Goal: Find specific page/section: Find specific page/section

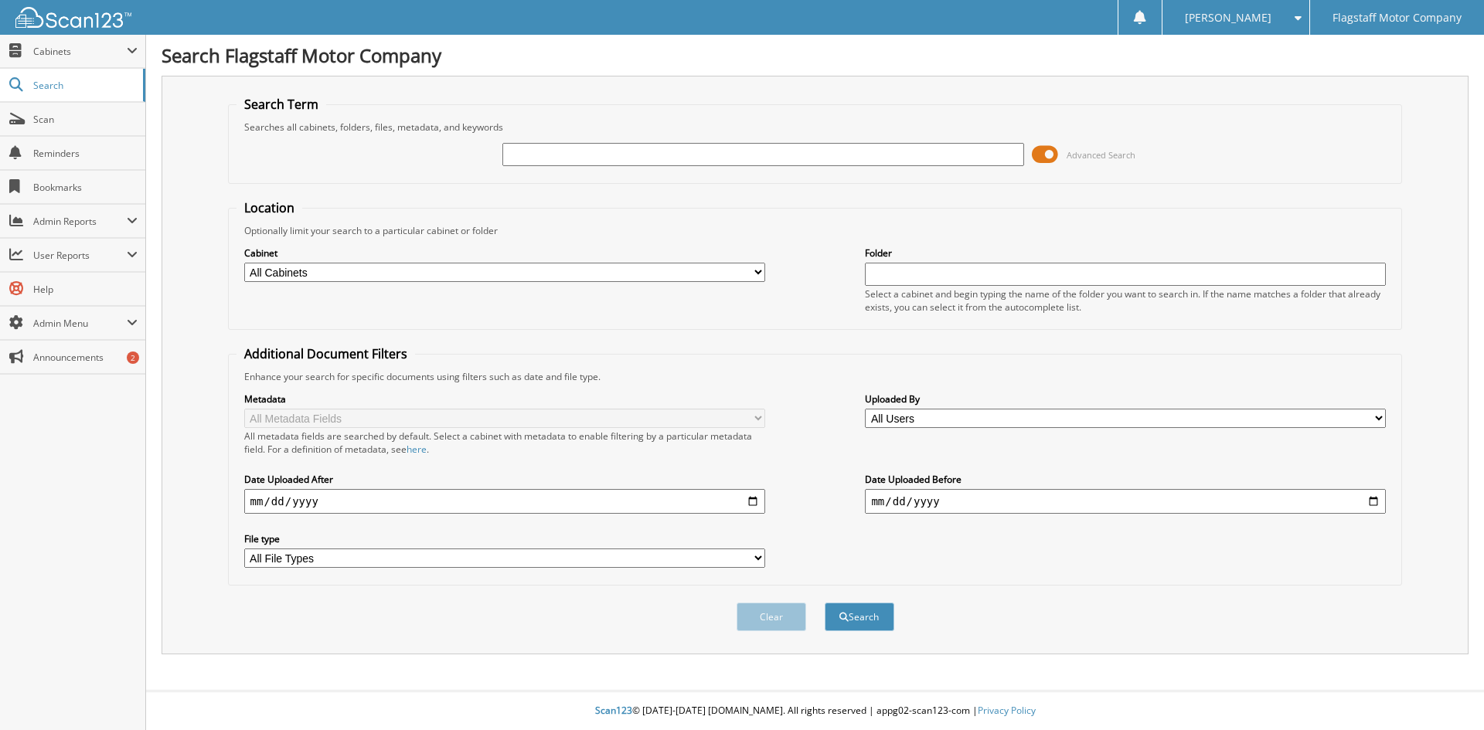
click at [659, 156] on input "text" at bounding box center [762, 154] width 521 height 23
type input "MW228916"
click at [825, 603] on button "Search" at bounding box center [860, 617] width 70 height 29
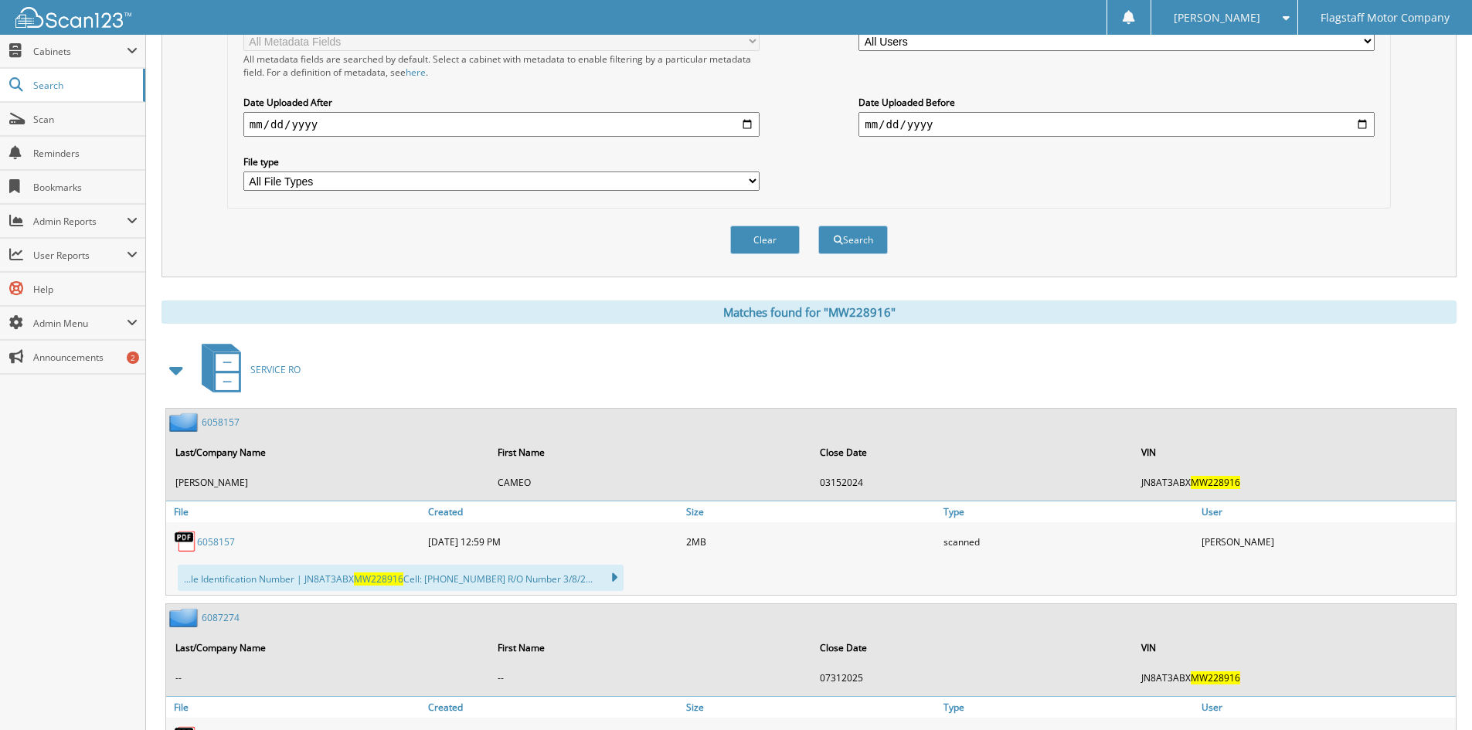
scroll to position [618, 0]
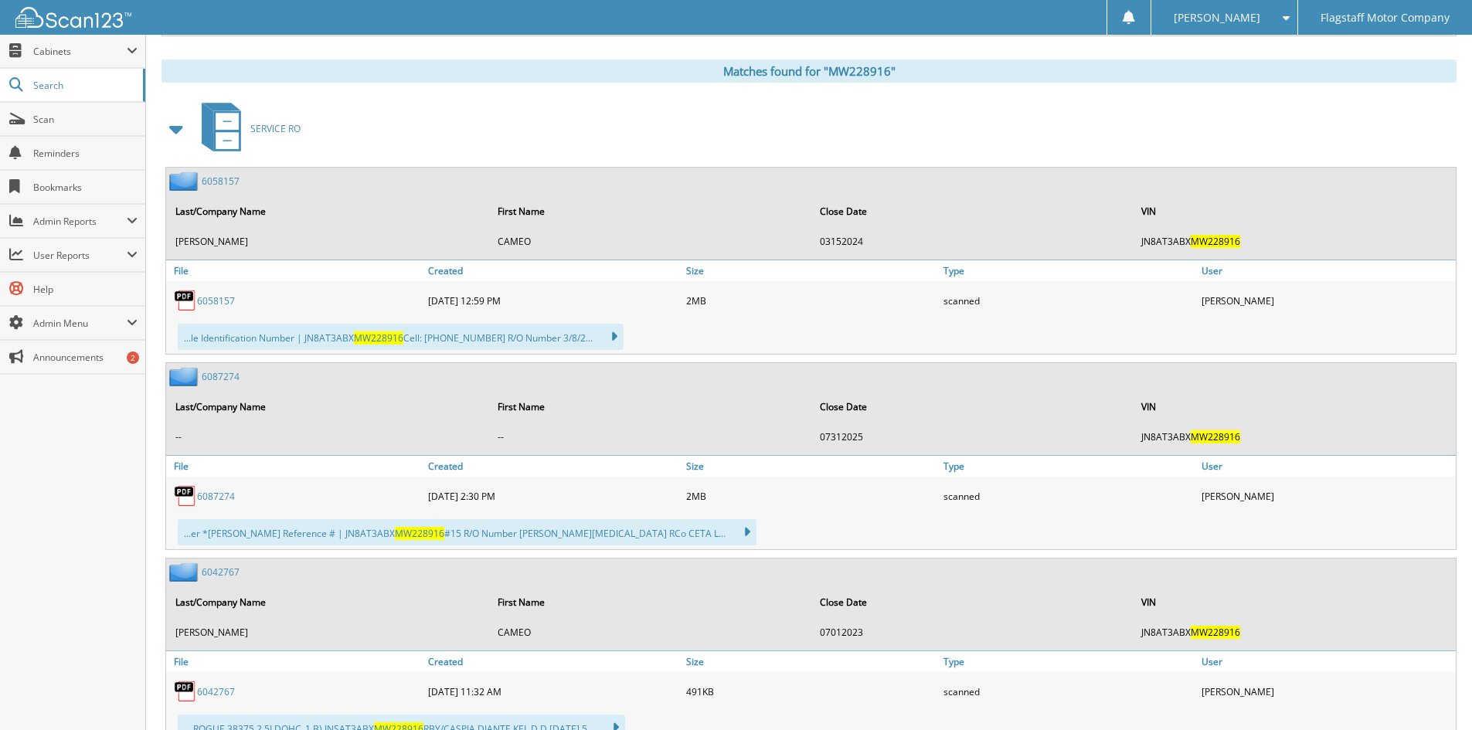
click at [164, 121] on span at bounding box center [177, 129] width 31 height 37
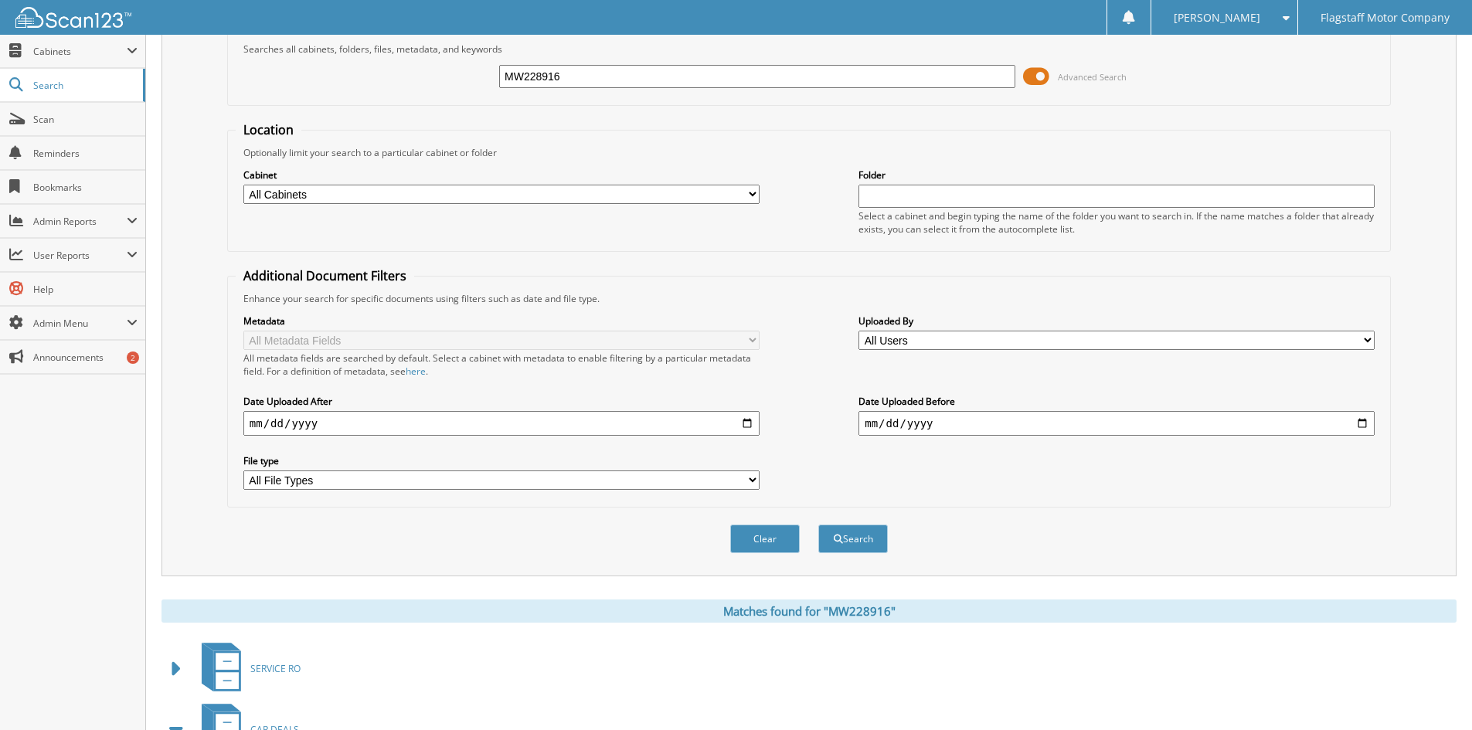
scroll to position [0, 0]
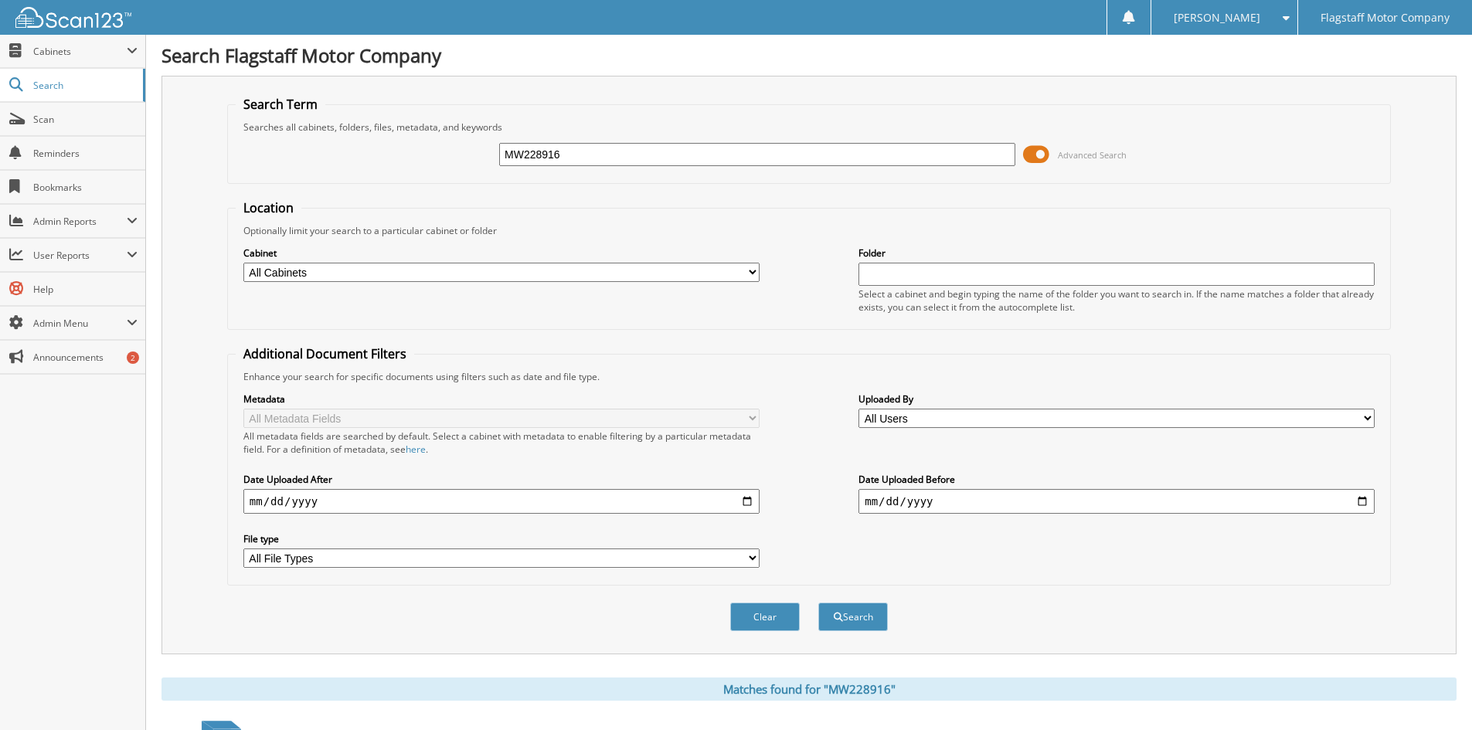
drag, startPoint x: 584, startPoint y: 155, endPoint x: 201, endPoint y: 158, distance: 383.3
click at [202, 158] on div "Search Term Searches all cabinets, folders, files, metadata, and keywords MW228…" at bounding box center [809, 365] width 1295 height 579
type input "RY254300"
click at [818, 603] on button "Search" at bounding box center [853, 617] width 70 height 29
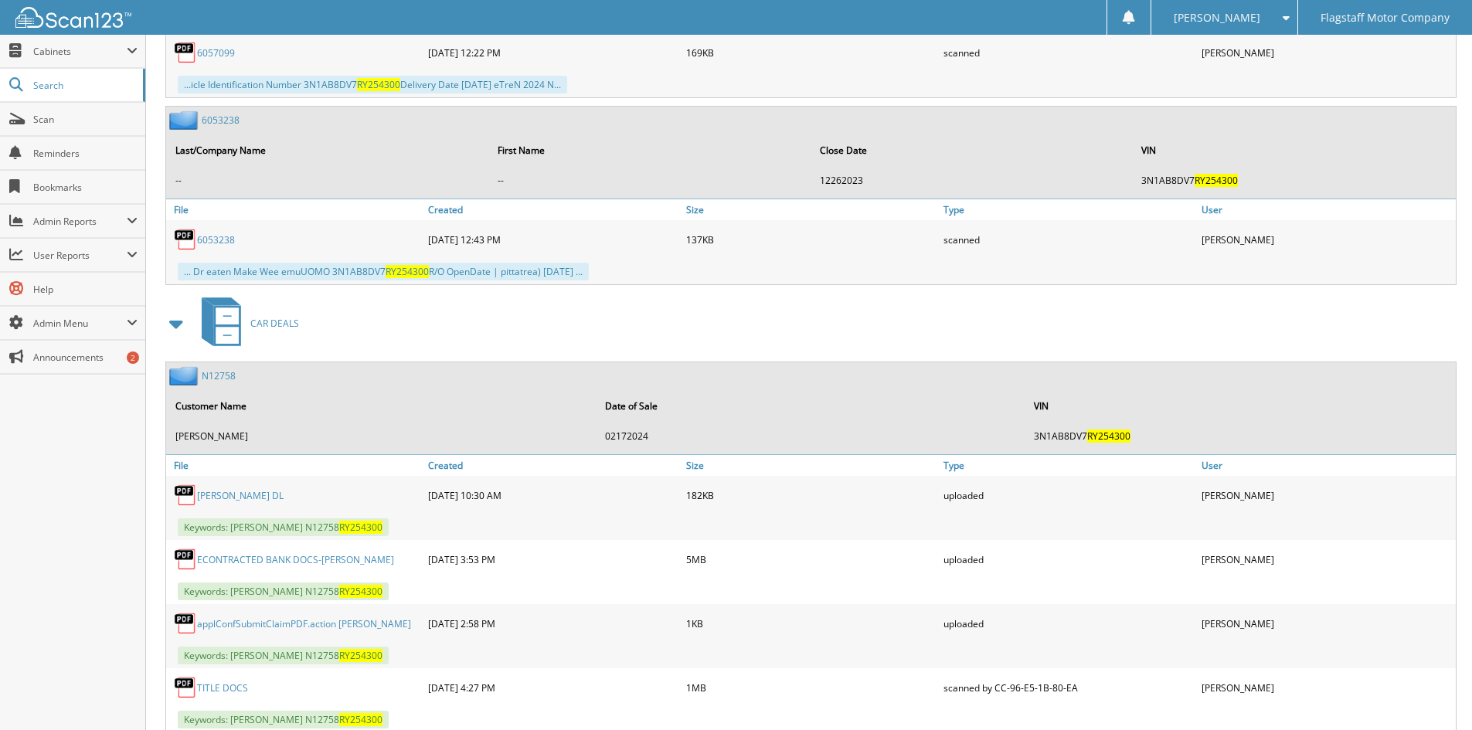
scroll to position [1159, 0]
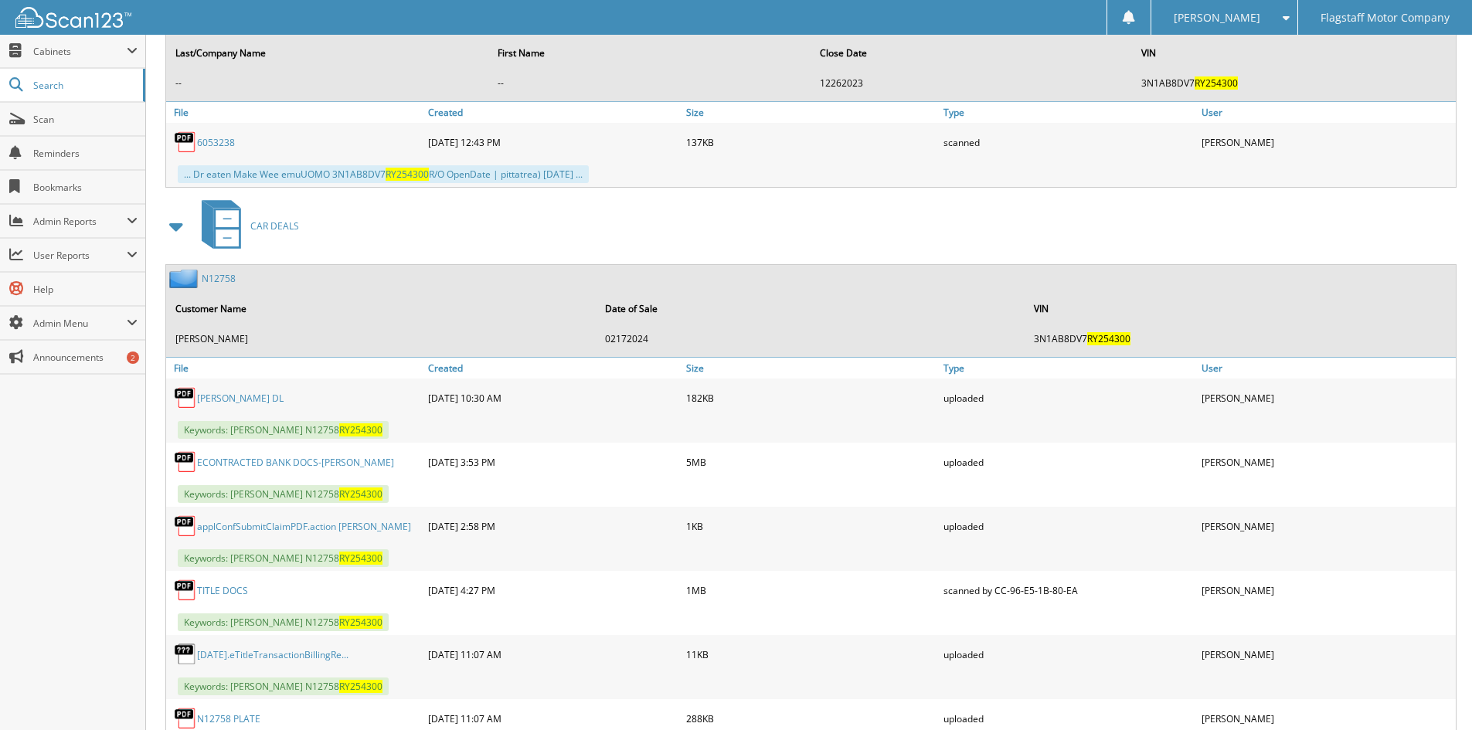
click at [235, 400] on link "DAVID HARMON DL" at bounding box center [240, 398] width 87 height 13
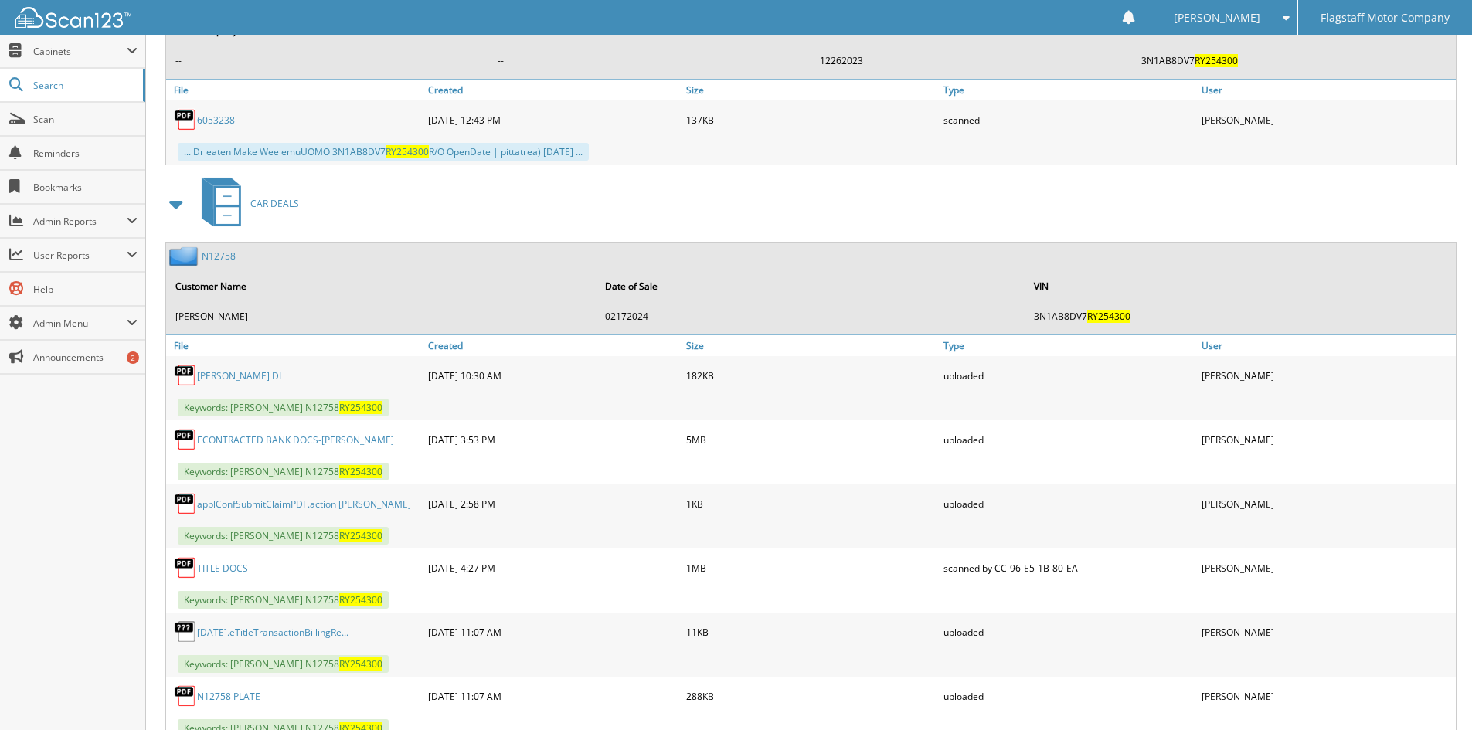
scroll to position [1497, 0]
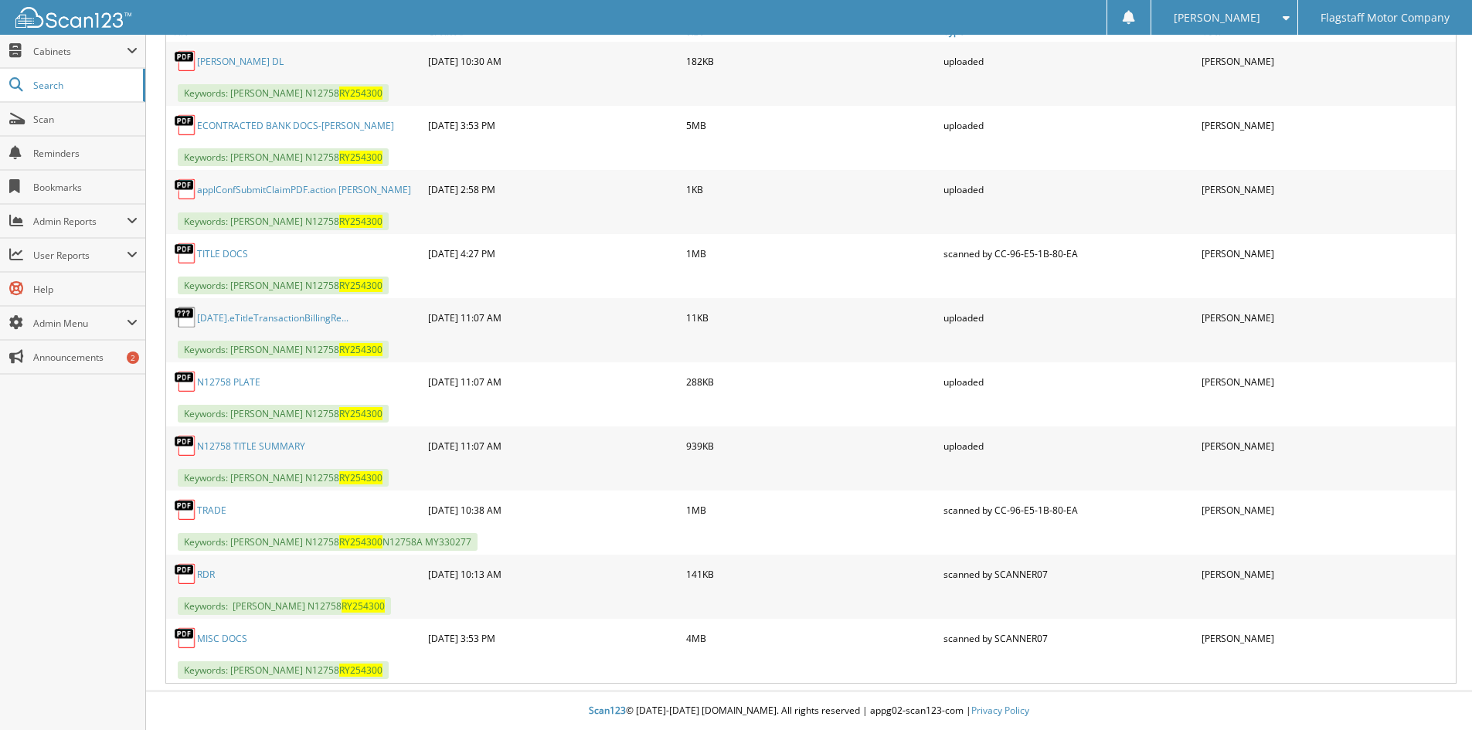
click at [222, 242] on div "TITLE DOCS" at bounding box center [295, 253] width 258 height 31
click at [219, 252] on link "TITLE DOCS" at bounding box center [222, 253] width 51 height 13
click at [216, 635] on link "MISC DOCS" at bounding box center [222, 638] width 50 height 13
click at [232, 641] on link "MISC DOCS" at bounding box center [222, 638] width 50 height 13
click at [464, 699] on div "Scan123 © 1996-2025 scan123.com. All rights reserved | appg02-scan123-com | Pri…" at bounding box center [809, 711] width 1326 height 38
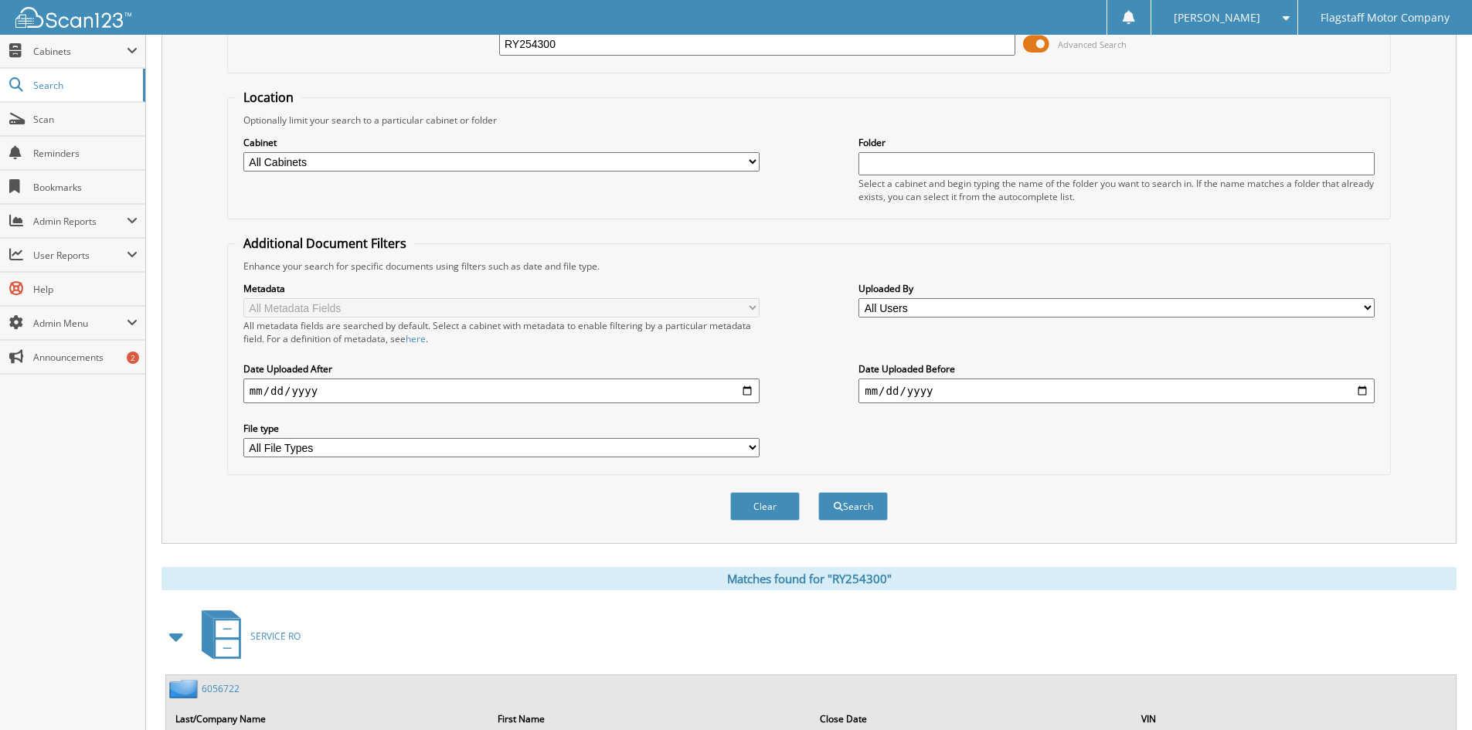
scroll to position [0, 0]
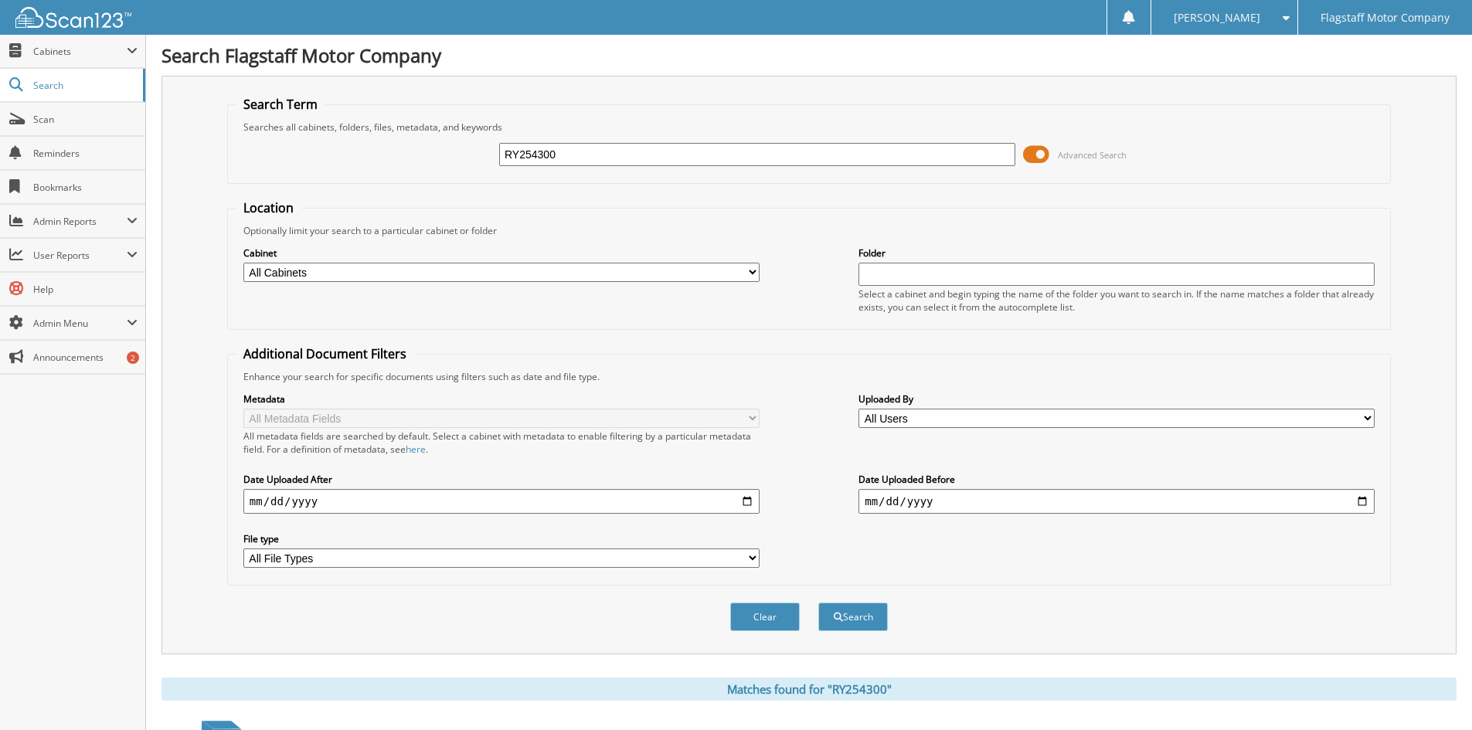
drag, startPoint x: 605, startPoint y: 154, endPoint x: 405, endPoint y: 98, distance: 207.7
click at [437, 147] on div "RY254300 Advanced Search" at bounding box center [809, 155] width 1147 height 42
type input "[PERSON_NAME],"
click at [818, 603] on button "Search" at bounding box center [853, 617] width 70 height 29
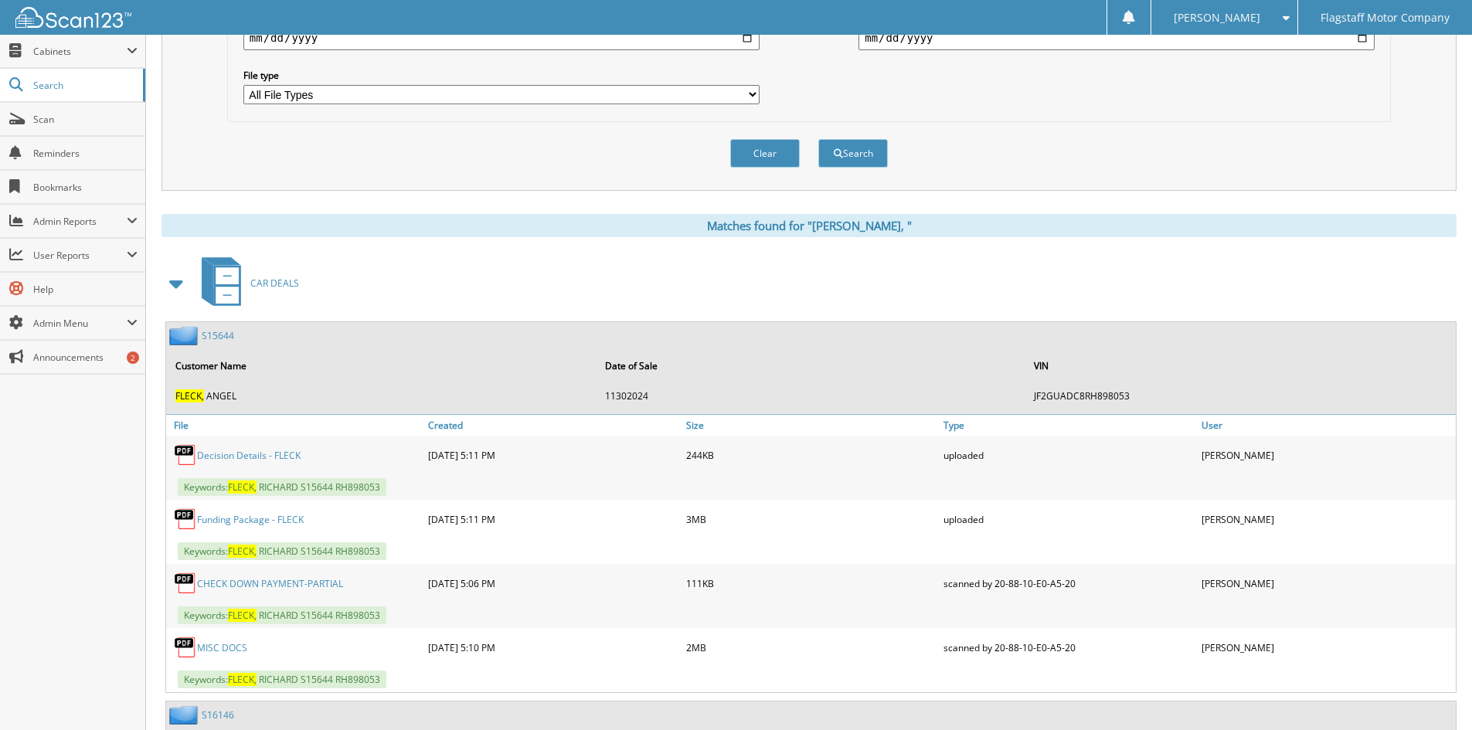
scroll to position [599, 0]
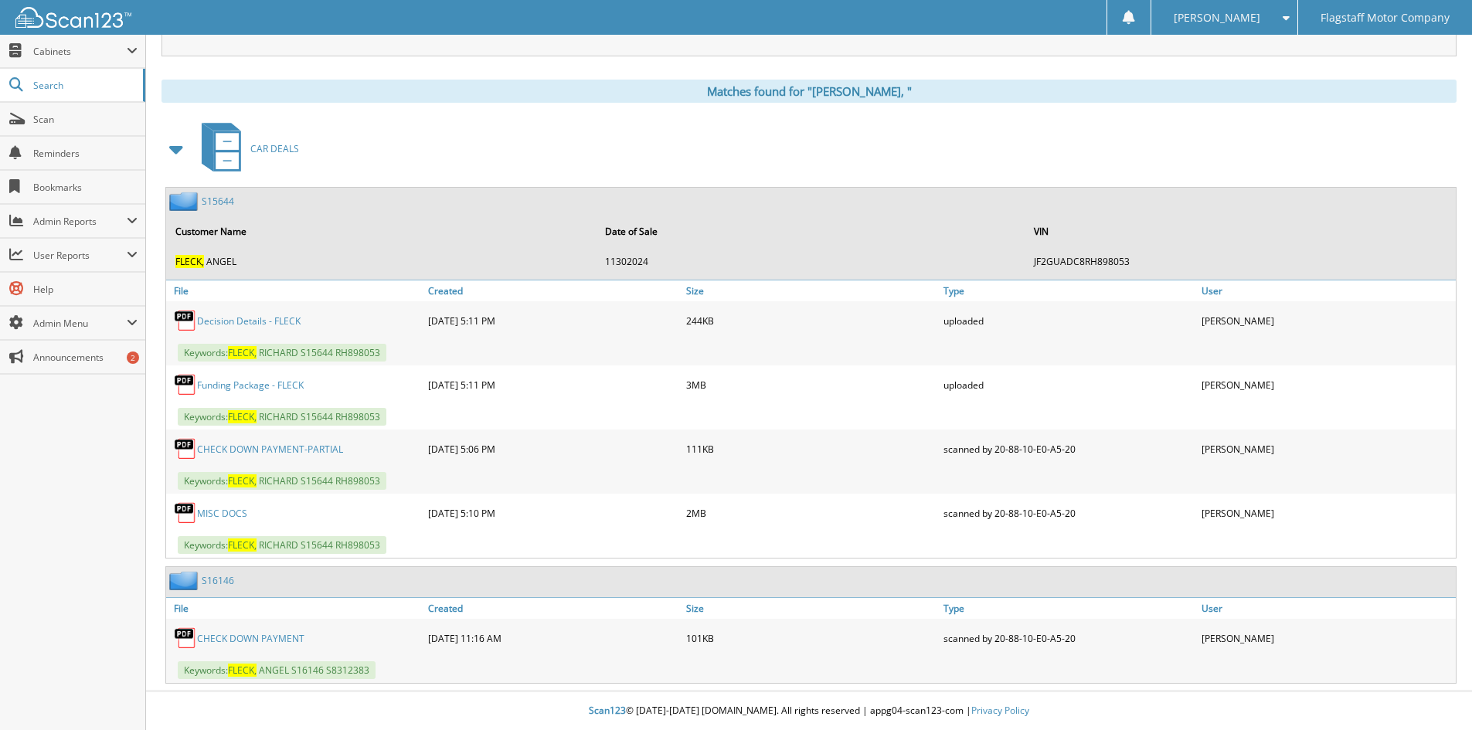
click at [222, 581] on link "S 1 6 1 4 6" at bounding box center [218, 580] width 32 height 13
